Goal: Transaction & Acquisition: Purchase product/service

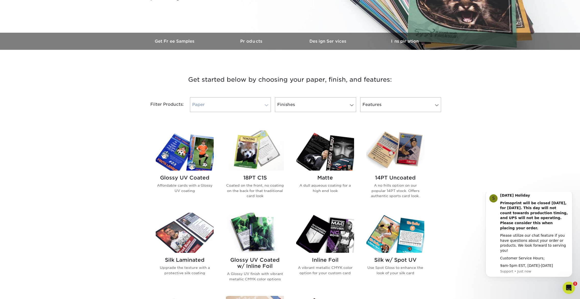
click at [234, 101] on link "Paper" at bounding box center [230, 104] width 81 height 15
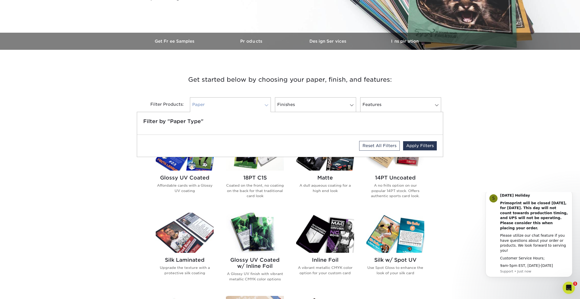
click at [234, 101] on link "Paper" at bounding box center [230, 104] width 81 height 15
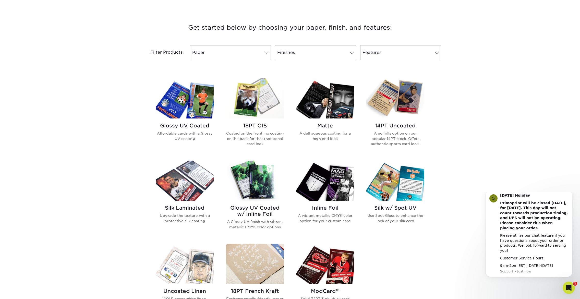
scroll to position [179, 0]
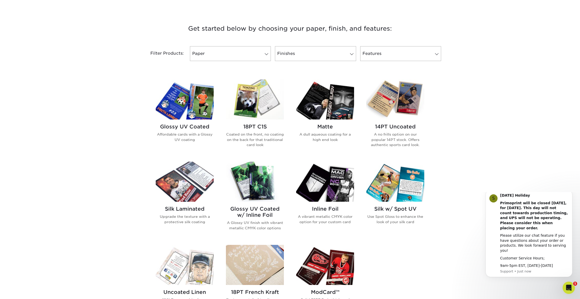
click at [260, 102] on img at bounding box center [255, 99] width 58 height 40
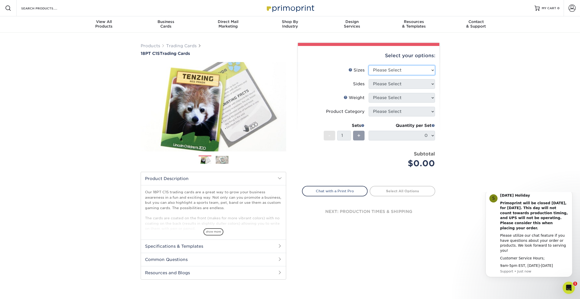
click at [412, 70] on select "Please Select 2.5" x 3.5"" at bounding box center [402, 70] width 66 height 10
select select "2.50x3.50"
click at [369, 65] on select "Please Select 2.5" x 3.5"" at bounding box center [402, 70] width 66 height 10
click at [416, 83] on select "Please Select Print Both Sides Print Front Only" at bounding box center [402, 84] width 66 height 10
select select "13abbda7-1d64-4f25-8bb2-c179b224825d"
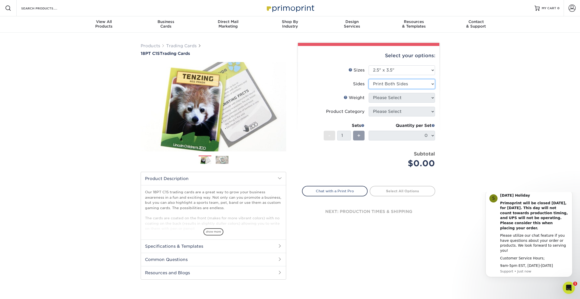
click at [369, 79] on select "Please Select Print Both Sides Print Front Only" at bounding box center [402, 84] width 66 height 10
click at [416, 99] on select "Please Select 18PT C1S" at bounding box center [402, 98] width 66 height 10
select select "18PTC1S"
click at [369, 93] on select "Please Select 18PT C1S" at bounding box center [402, 98] width 66 height 10
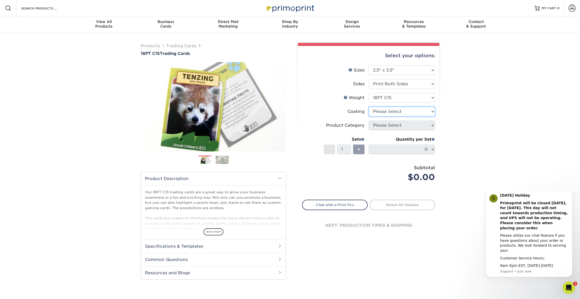
click at [417, 112] on select at bounding box center [402, 112] width 66 height 10
select select "1e8116af-acfc-44b1-83dc-8181aa338834"
click at [369, 107] on select at bounding box center [402, 112] width 66 height 10
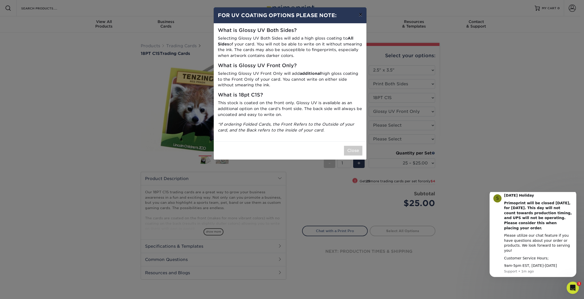
click at [360, 16] on button "×" at bounding box center [361, 14] width 12 height 14
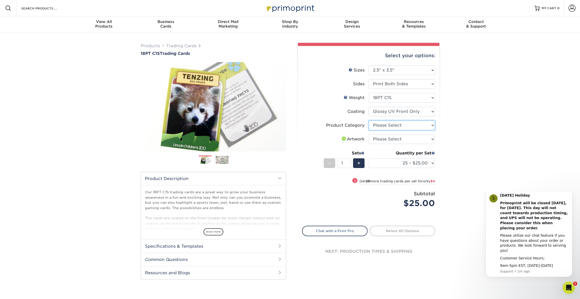
click at [428, 125] on select "Please Select Trading Cards" at bounding box center [402, 126] width 66 height 10
select select "c2f9bce9-36c2-409d-b101-c29d9d031e18"
click at [369, 121] on select "Please Select Trading Cards" at bounding box center [402, 126] width 66 height 10
click at [423, 139] on select "Please Select I will upload files I need a design - $100" at bounding box center [402, 139] width 66 height 10
select select "upload"
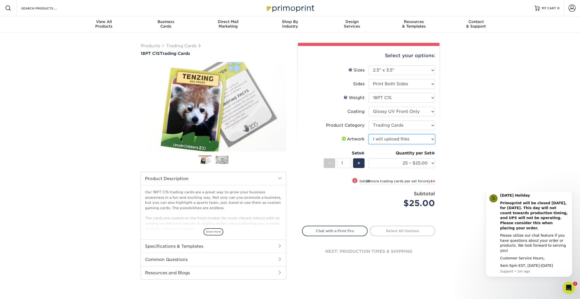
click at [369, 134] on select "Please Select I will upload files I need a design - $100" at bounding box center [402, 139] width 66 height 10
click at [415, 162] on select "25 – $25.00 50 – $29.00 75 – $37.00 100 – $41.00 250 – $48.00 500 – $58.00 1000…" at bounding box center [402, 163] width 66 height 10
